Goal: Find specific page/section: Find specific page/section

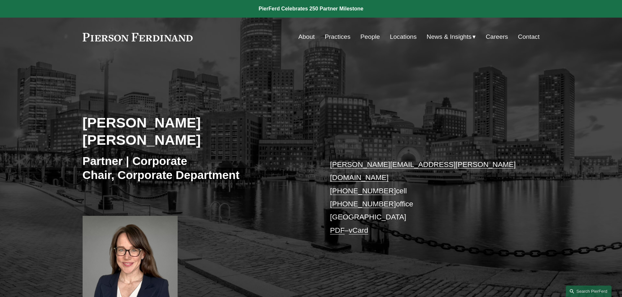
scroll to position [290, 0]
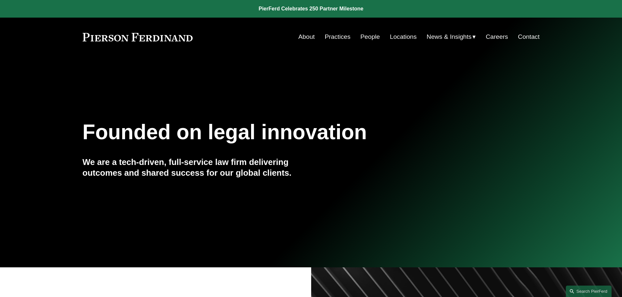
click at [367, 39] on link "People" at bounding box center [371, 37] width 20 height 12
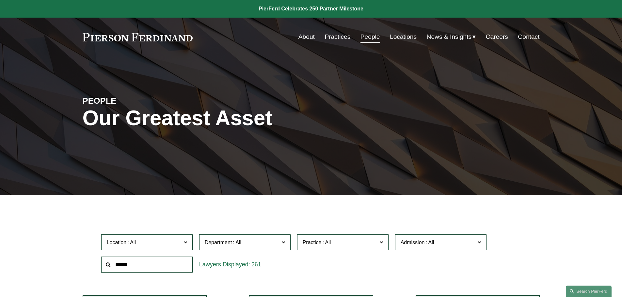
click at [224, 247] on span "Department" at bounding box center [242, 242] width 75 height 9
click at [0, 0] on link "Corporate" at bounding box center [0, 0] width 0 height 0
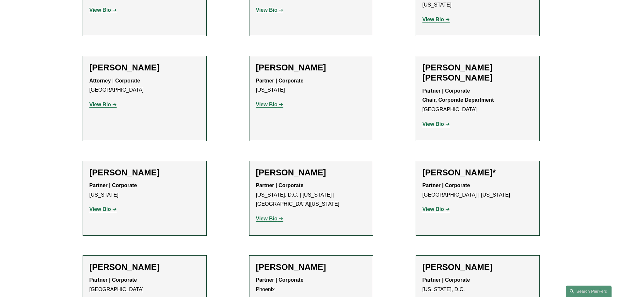
scroll to position [1176, 0]
